Goal: Book appointment/travel/reservation

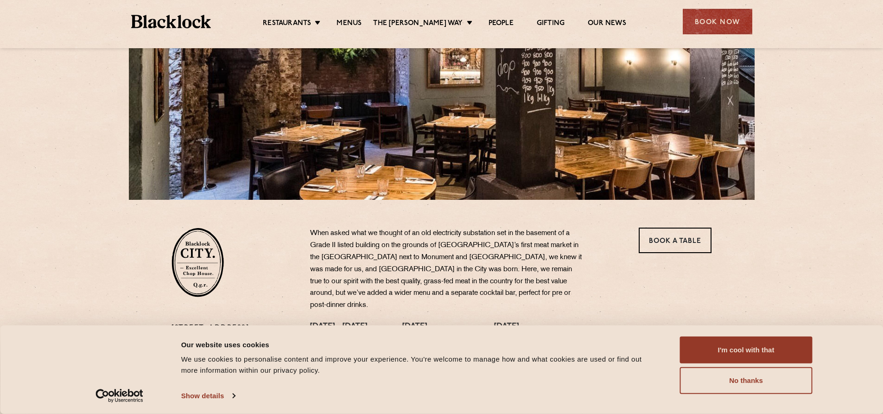
scroll to position [139, 0]
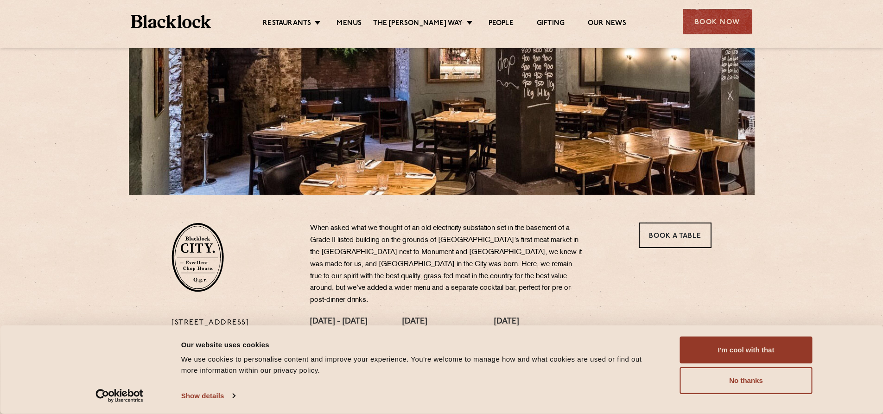
drag, startPoint x: 726, startPoint y: 356, endPoint x: 689, endPoint y: 329, distance: 45.8
click at [724, 356] on button "I'm cool with that" at bounding box center [746, 350] width 133 height 27
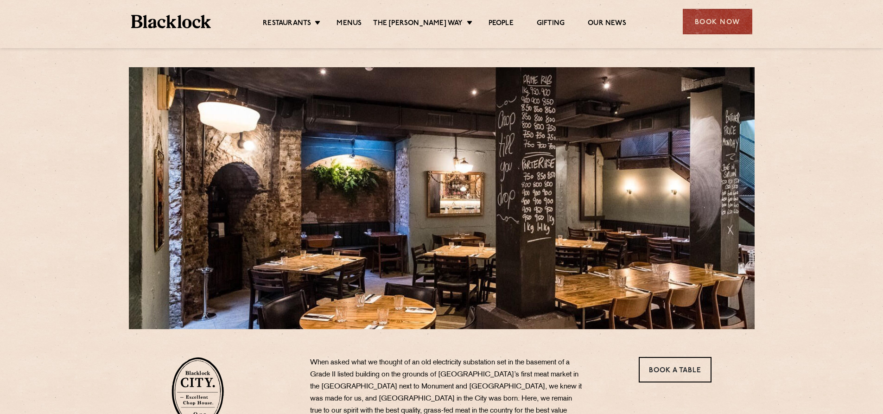
scroll to position [0, 0]
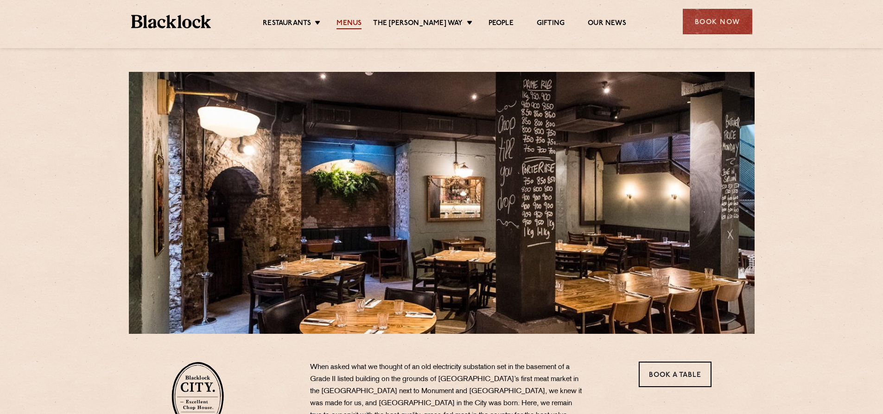
click at [359, 21] on link "Menus" at bounding box center [349, 24] width 25 height 10
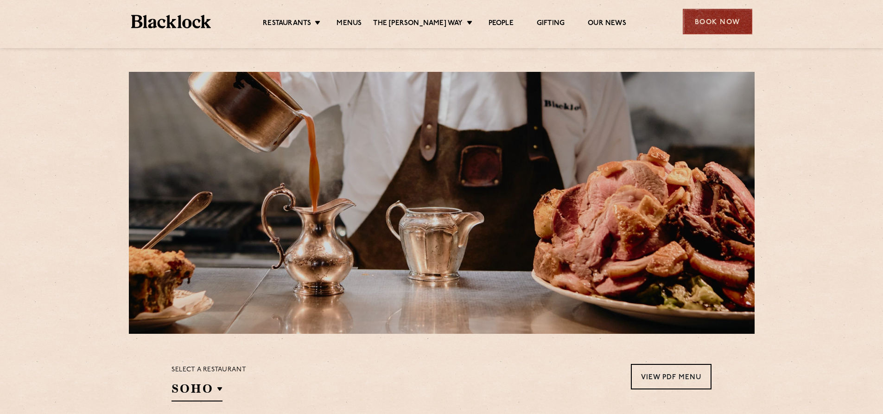
click at [720, 20] on div "Book Now" at bounding box center [718, 21] width 70 height 25
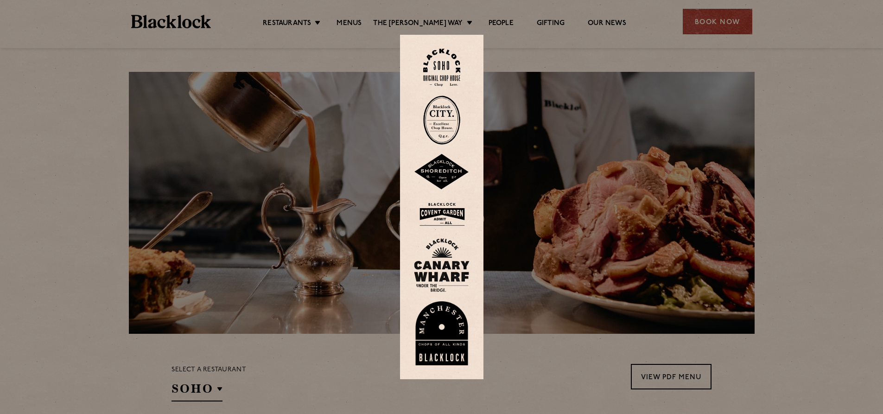
click at [448, 125] on img at bounding box center [441, 119] width 37 height 49
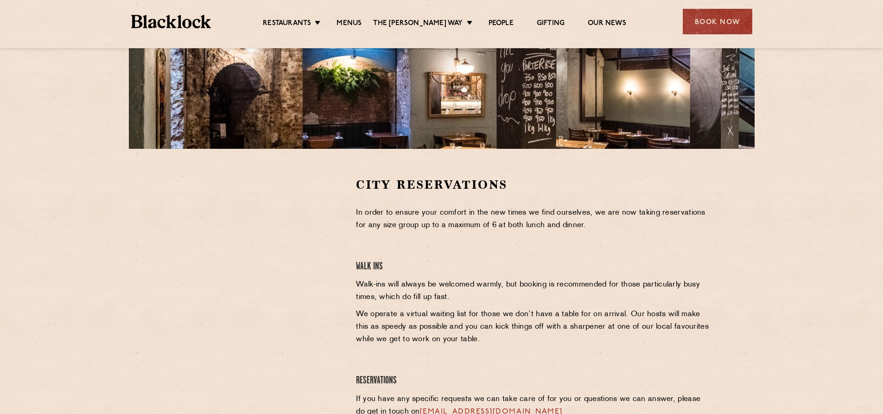
scroll to position [185, 0]
